Goal: Task Accomplishment & Management: Complete application form

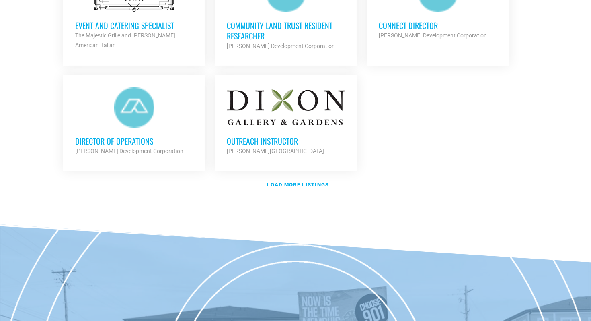
scroll to position [992, 0]
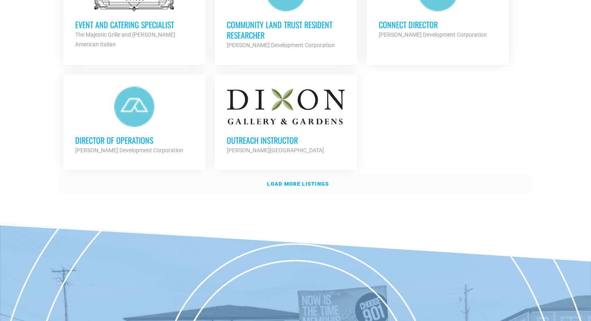
click at [284, 181] on strong "Load more listings" at bounding box center [298, 184] width 62 height 6
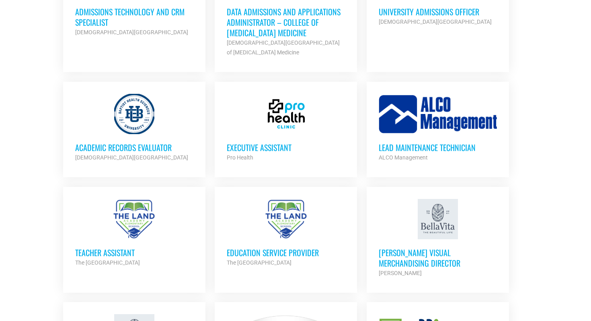
scroll to position [1471, 0]
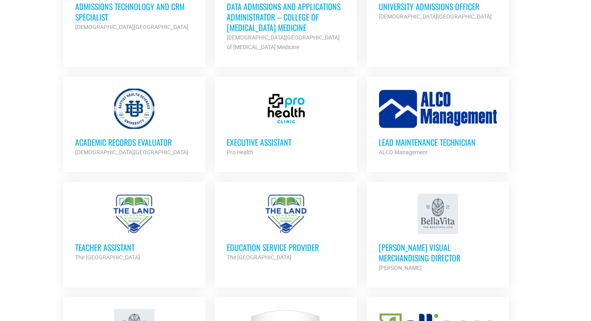
click at [278, 137] on h3 "Executive Assistant" at bounding box center [286, 142] width 118 height 10
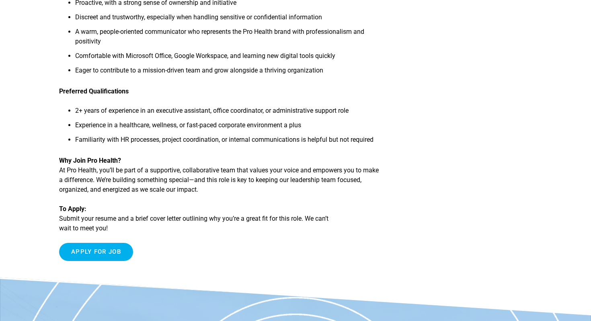
scroll to position [447, 0]
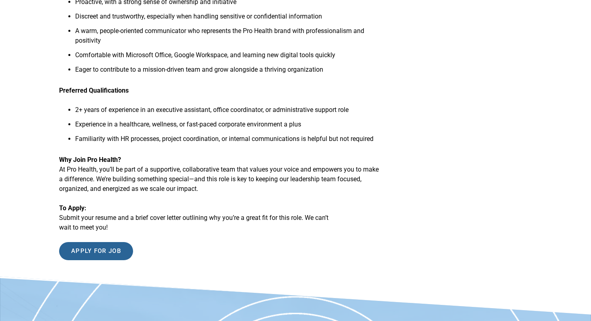
click at [112, 260] on input "Apply for job" at bounding box center [96, 251] width 74 height 18
